Goal: Transaction & Acquisition: Purchase product/service

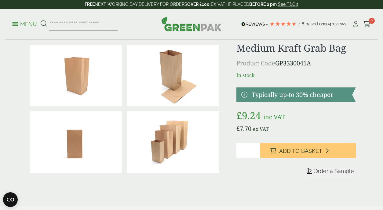
scroll to position [20, 0]
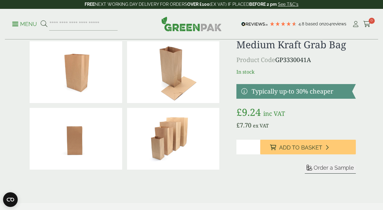
click at [101, 74] on img at bounding box center [76, 72] width 93 height 62
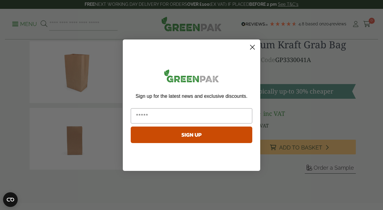
click at [252, 48] on circle "Close dialog" at bounding box center [253, 47] width 10 height 10
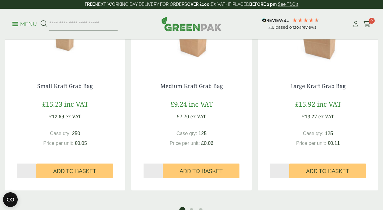
scroll to position [496, 0]
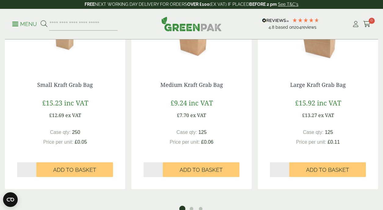
click at [325, 47] on img at bounding box center [318, 31] width 120 height 76
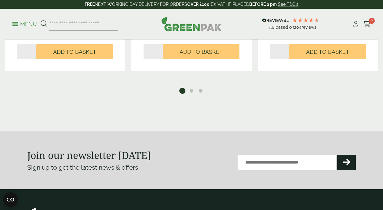
scroll to position [639, 0]
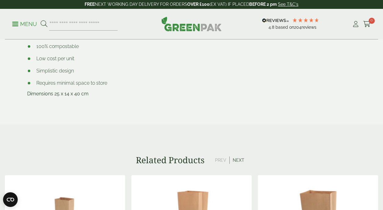
scroll to position [315, 0]
